Goal: Information Seeking & Learning: Learn about a topic

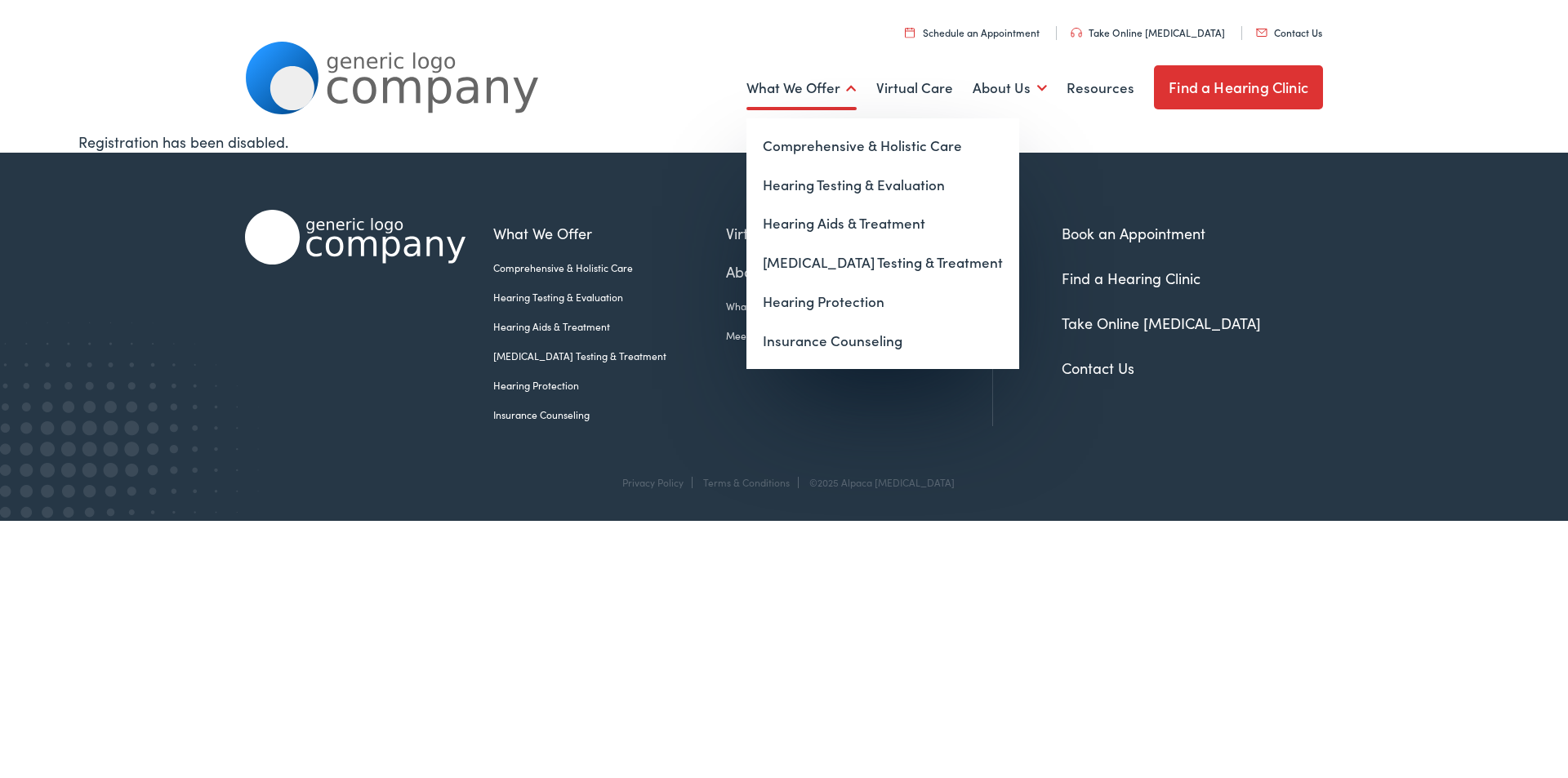
click at [833, 85] on link "What We Offer" at bounding box center [801, 89] width 110 height 61
click at [841, 261] on link "[MEDICAL_DATA] Testing & Treatment" at bounding box center [883, 263] width 273 height 39
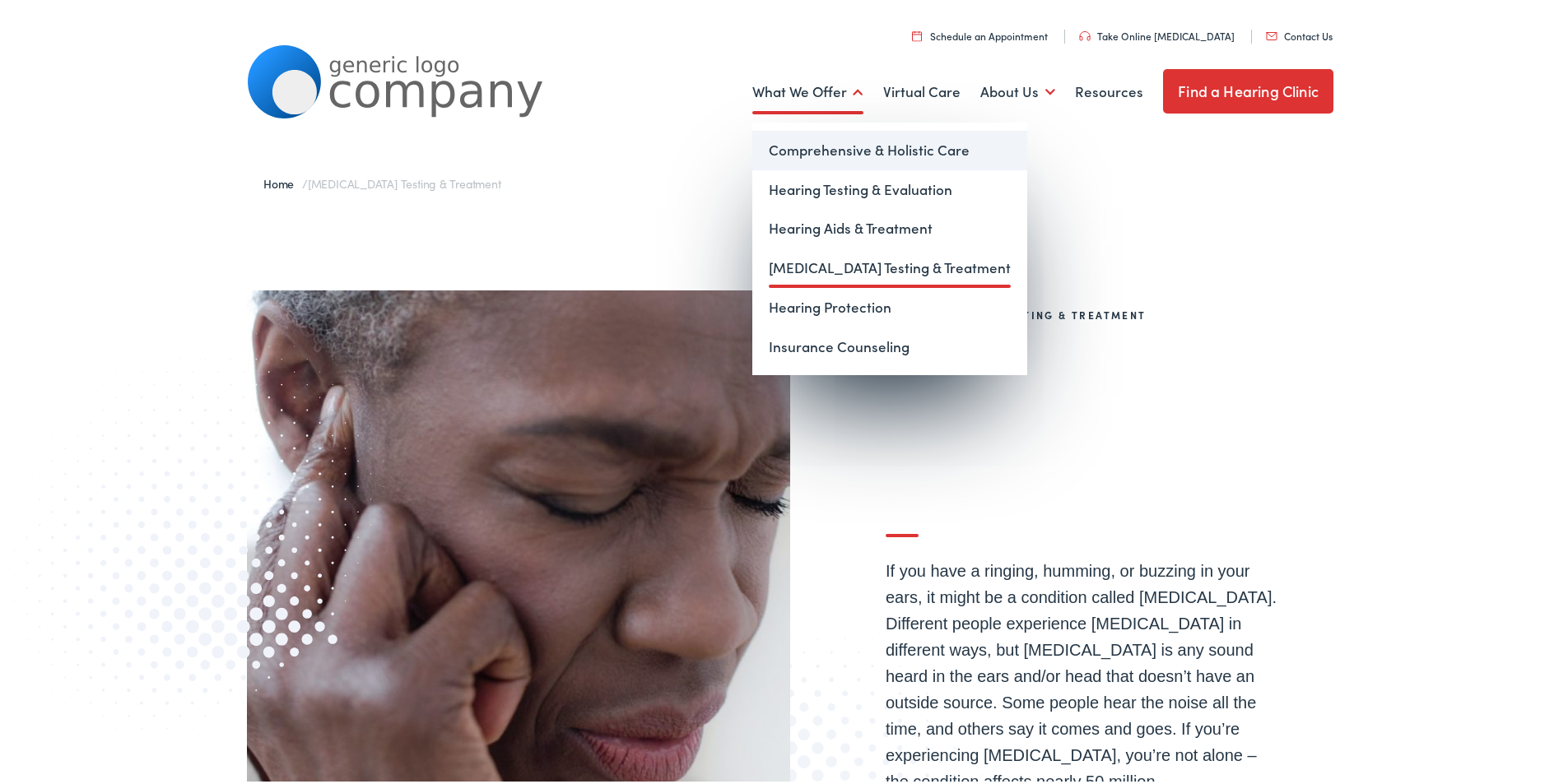
click at [855, 157] on link "Comprehensive & Holistic Care" at bounding box center [890, 147] width 275 height 40
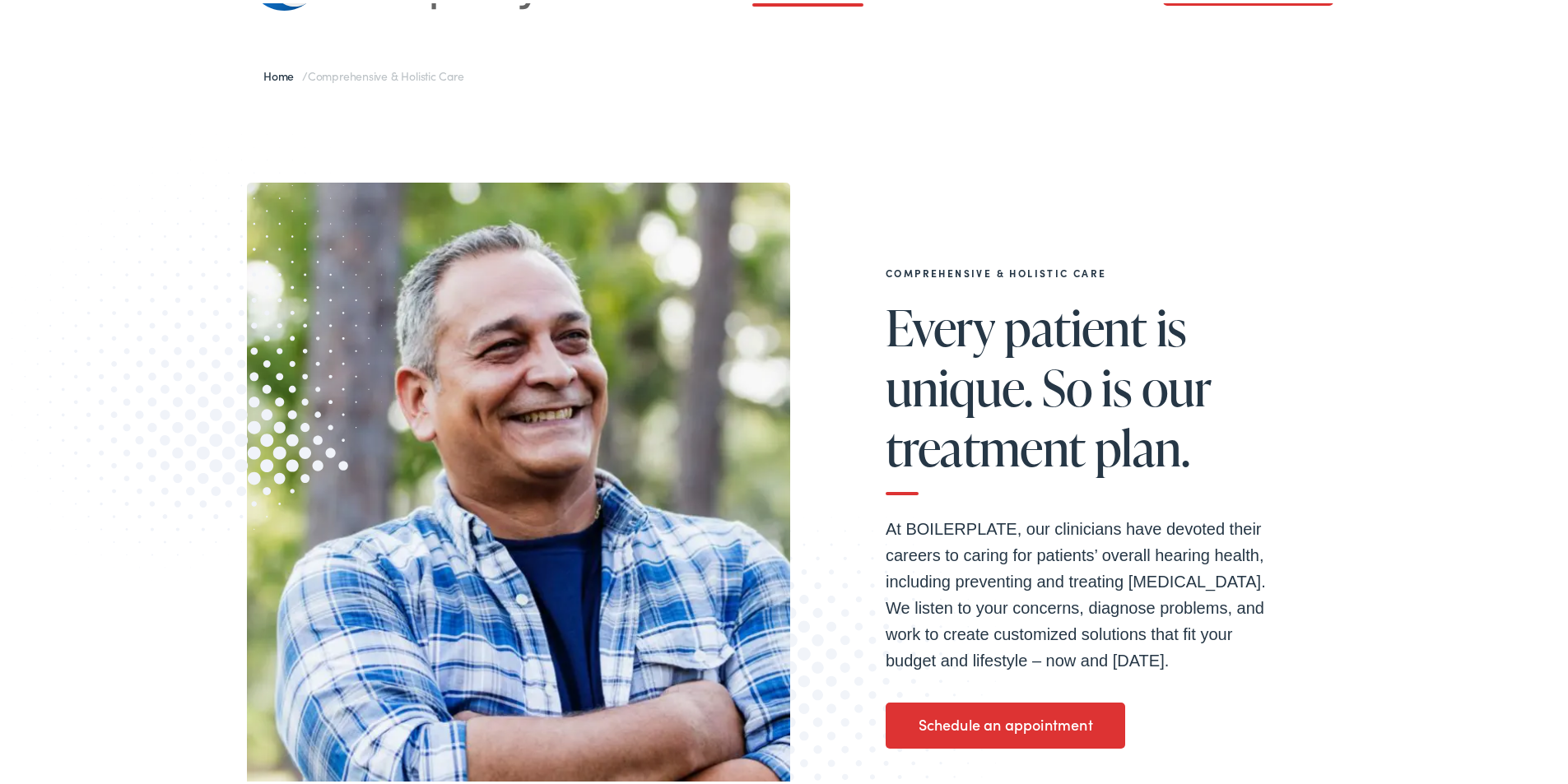
scroll to position [132, 0]
